Goal: Transaction & Acquisition: Purchase product/service

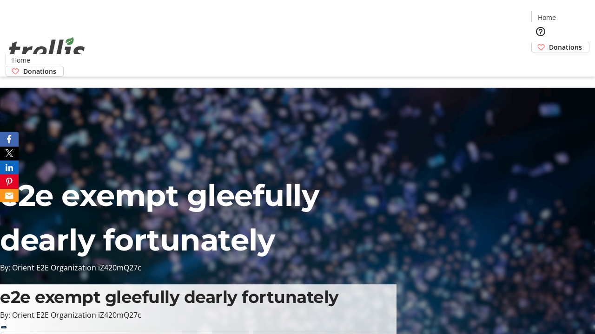
click at [549, 42] on span "Donations" at bounding box center [565, 47] width 33 height 10
